Goal: Information Seeking & Learning: Learn about a topic

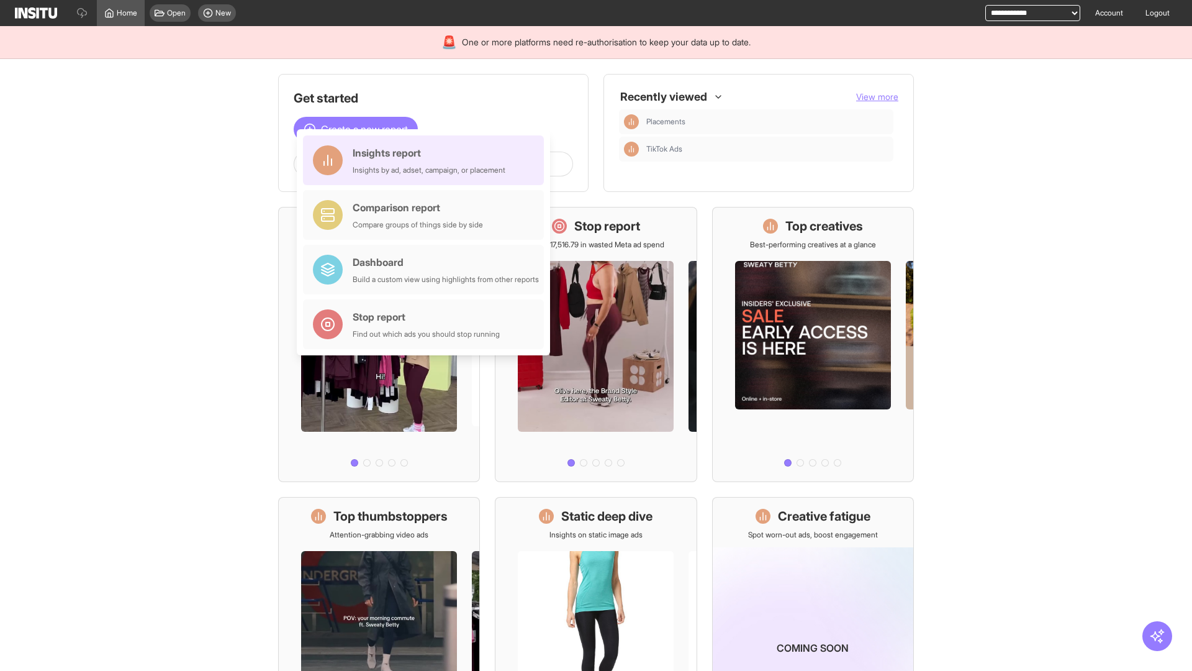
click at [427, 160] on div "Insights report Insights by ad, adset, campaign, or placement" at bounding box center [429, 160] width 153 height 30
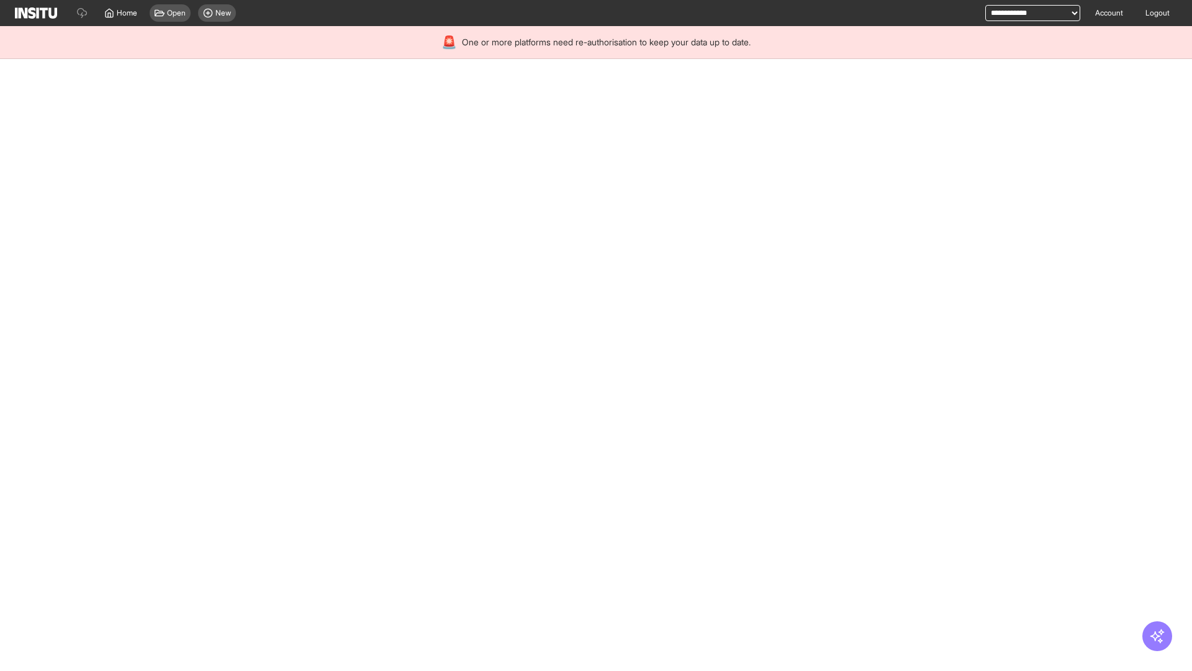
select select "**"
